Goal: Transaction & Acquisition: Book appointment/travel/reservation

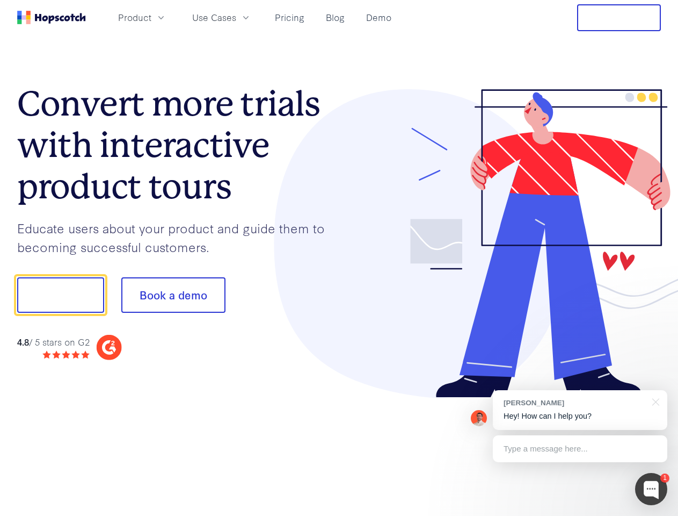
click at [339, 258] on div at bounding box center [500, 243] width 322 height 309
click at [151, 17] on span "Product" at bounding box center [134, 17] width 33 height 13
click at [236, 17] on span "Use Cases" at bounding box center [214, 17] width 44 height 13
click at [619, 18] on button "Free Trial" at bounding box center [619, 17] width 84 height 27
click at [60, 295] on button "Show me!" at bounding box center [60, 294] width 87 height 35
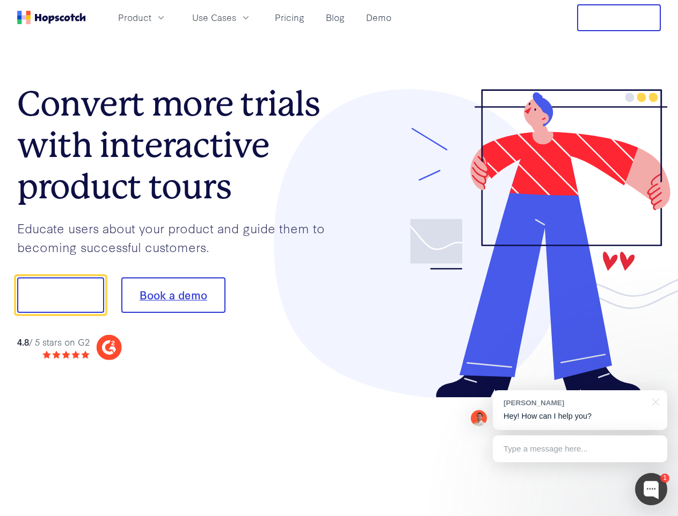
click at [173, 295] on button "Book a demo" at bounding box center [173, 294] width 104 height 35
click at [651, 489] on div at bounding box center [651, 489] width 32 height 32
click at [580, 410] on div "[PERSON_NAME] Hey! How can I help you?" at bounding box center [580, 410] width 175 height 40
click at [654, 401] on div at bounding box center [566, 293] width 201 height 358
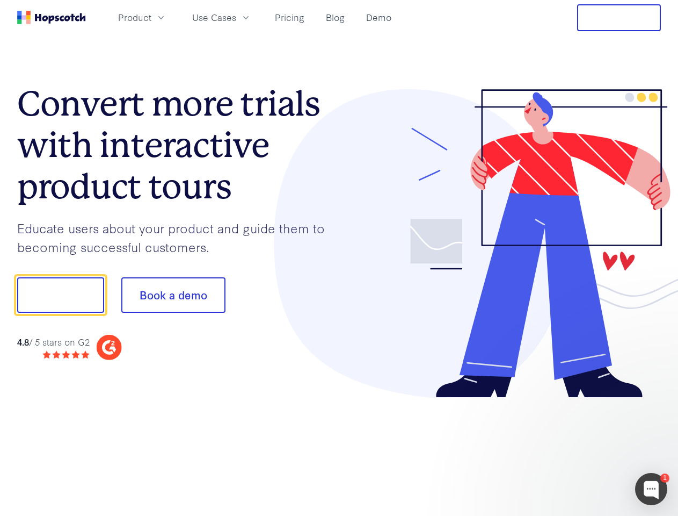
click at [580, 448] on div at bounding box center [566, 365] width 201 height 214
